Goal: Task Accomplishment & Management: Manage account settings

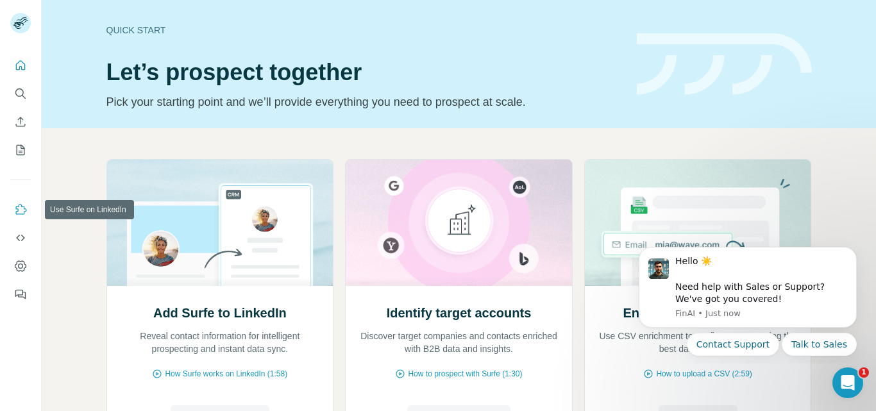
click at [19, 199] on button "Use Surfe on LinkedIn" at bounding box center [20, 209] width 21 height 23
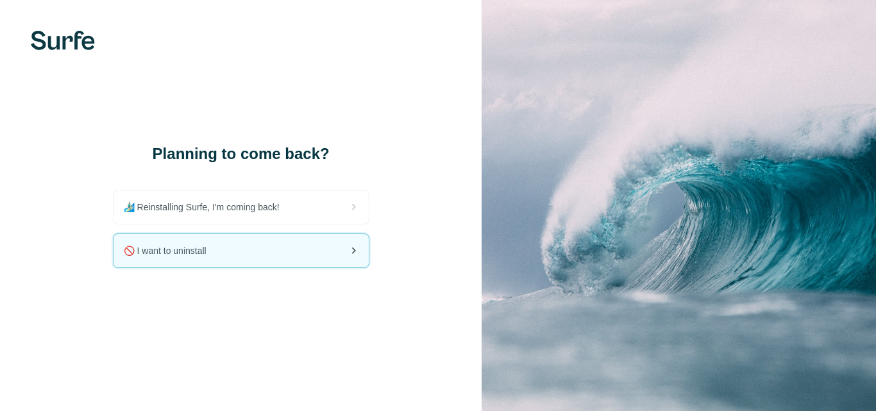
click at [251, 245] on div "🚫 I want to uninstall" at bounding box center [241, 250] width 255 height 33
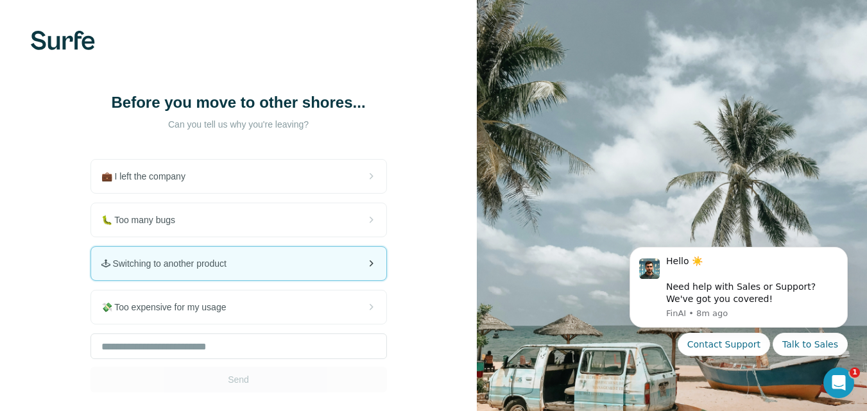
click at [225, 276] on div "🕹 Switching to another product" at bounding box center [238, 263] width 295 height 33
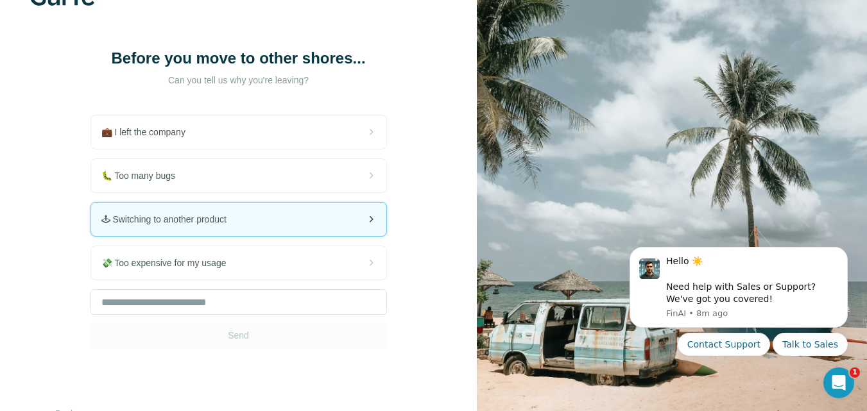
scroll to position [64, 0]
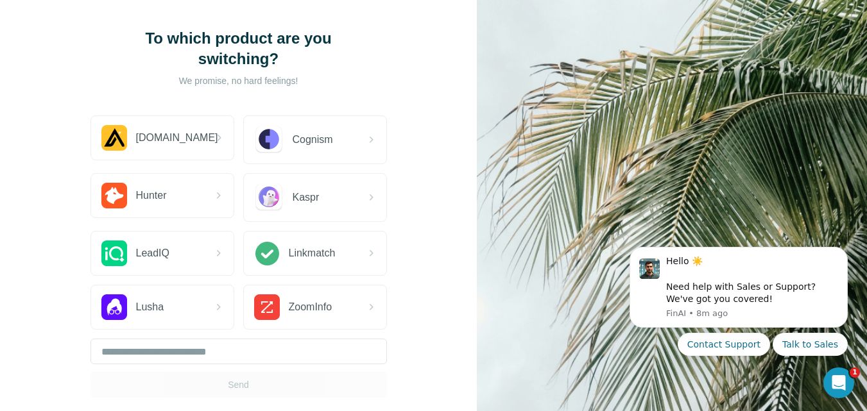
scroll to position [128, 0]
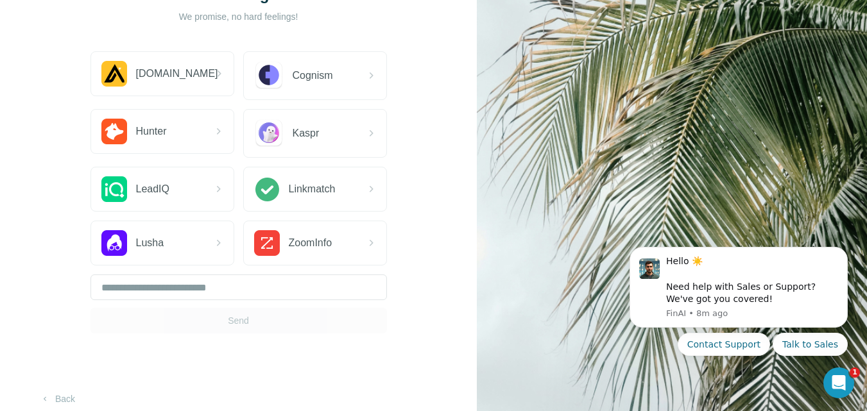
click at [232, 321] on div "Send" at bounding box center [238, 304] width 296 height 59
